Goal: Navigation & Orientation: Find specific page/section

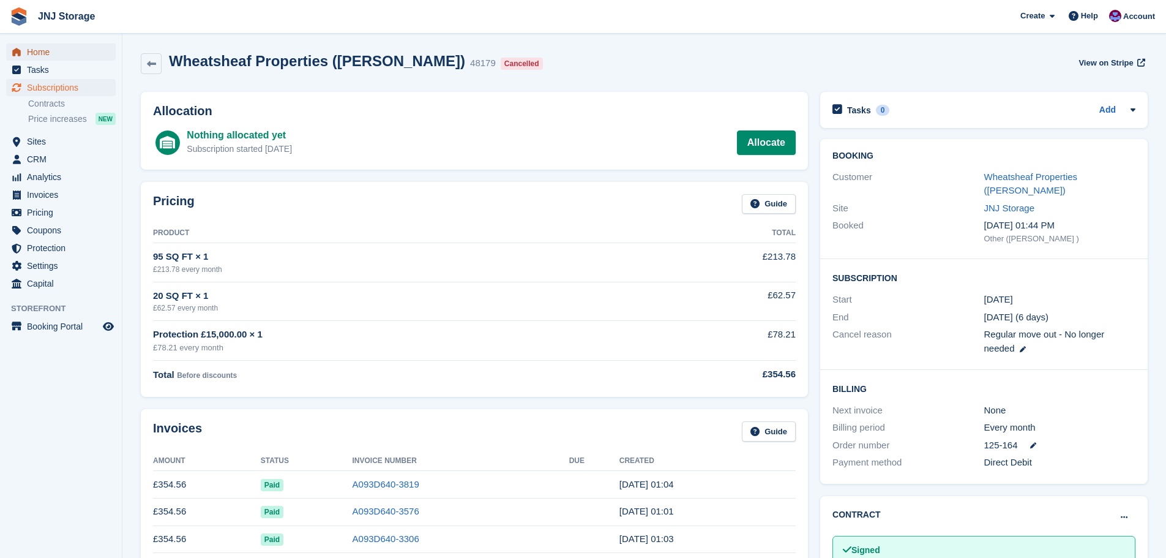
scroll to position [61, 0]
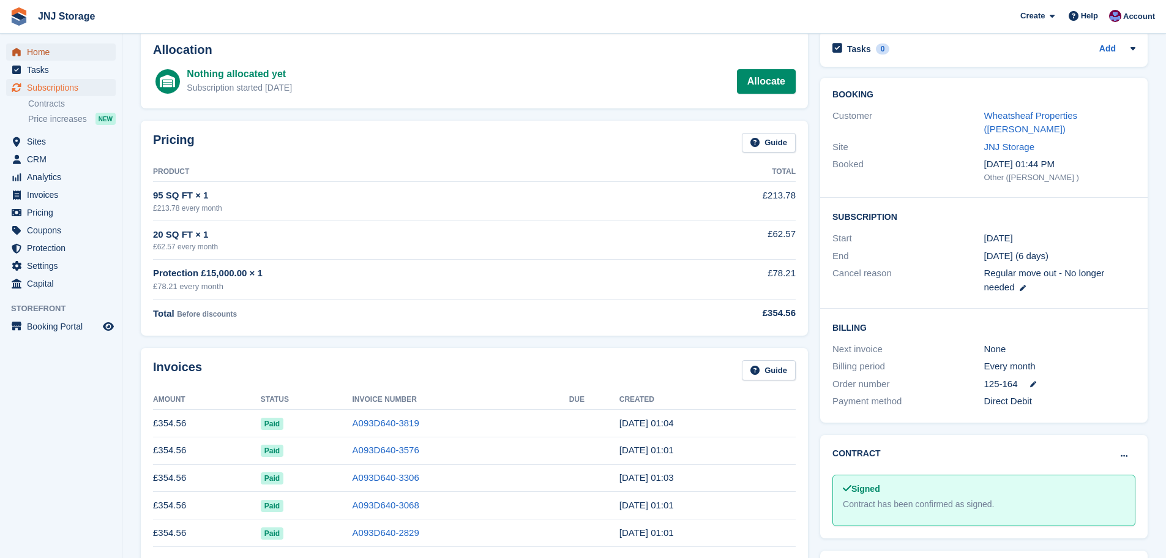
drag, startPoint x: 0, startPoint y: 0, endPoint x: 51, endPoint y: 53, distance: 74.0
click at [51, 53] on span "Home" at bounding box center [63, 51] width 73 height 17
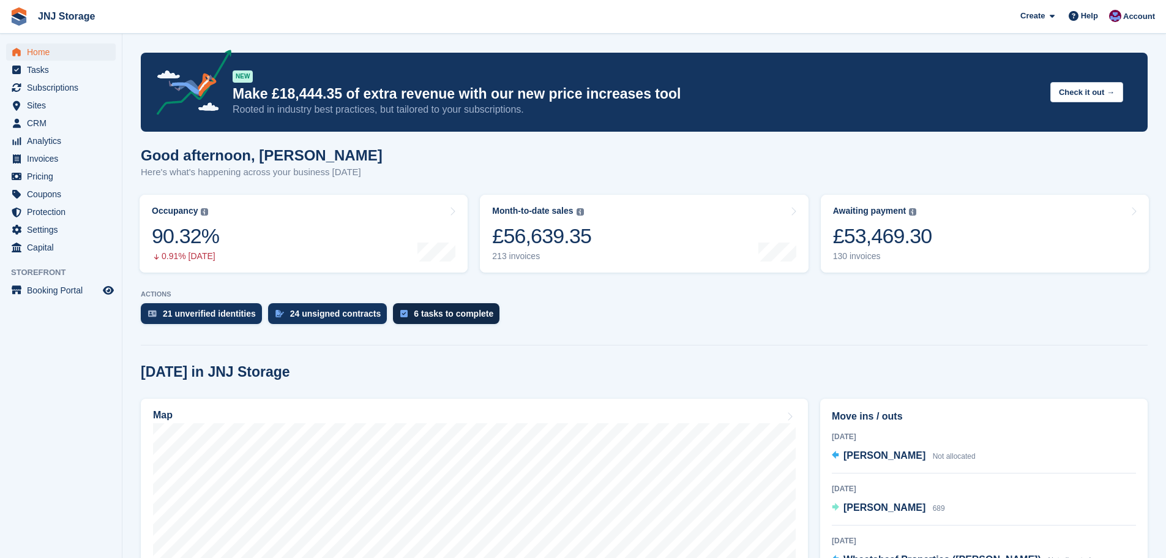
click at [419, 309] on div "6 tasks to complete" at bounding box center [454, 314] width 80 height 10
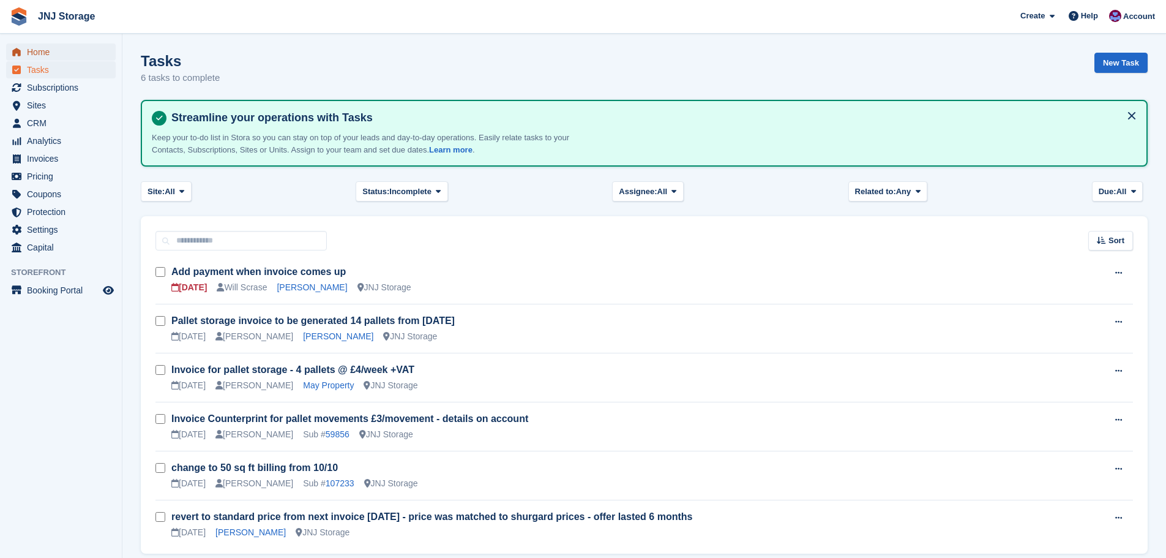
click at [45, 53] on span "Home" at bounding box center [63, 51] width 73 height 17
